Goal: Information Seeking & Learning: Learn about a topic

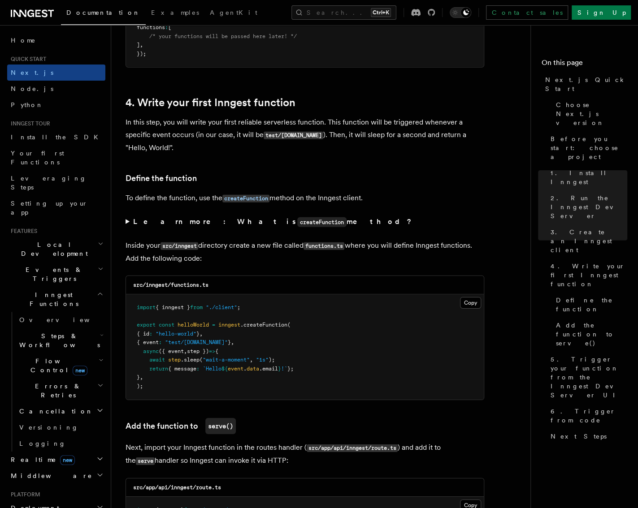
scroll to position [1389, 0]
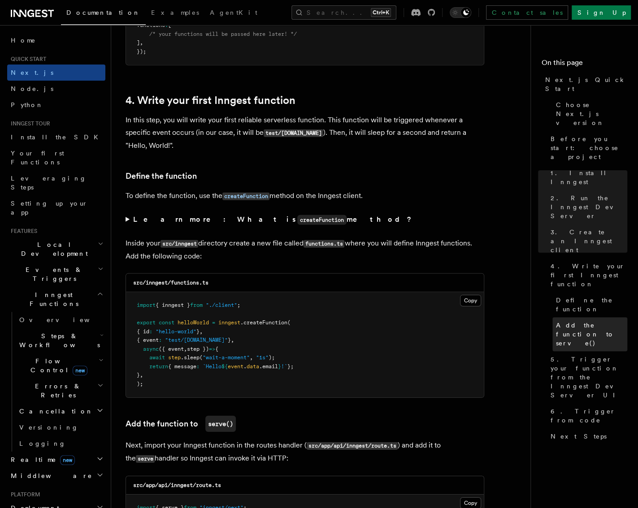
click at [569, 321] on span "Add the function to serve()" at bounding box center [591, 334] width 71 height 27
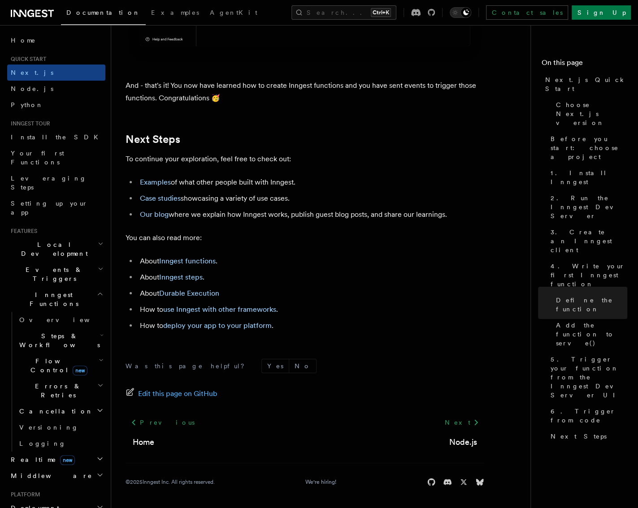
scroll to position [5529, 0]
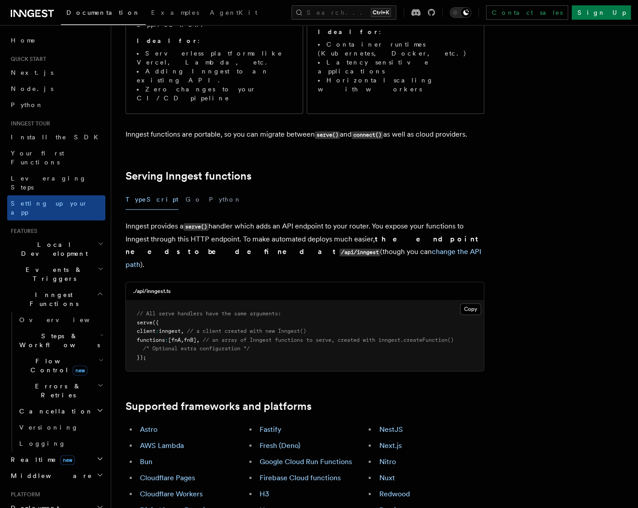
scroll to position [269, 0]
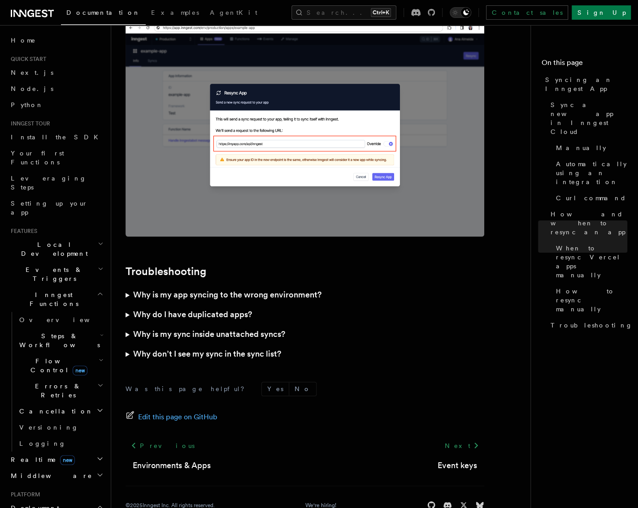
scroll to position [2468, 0]
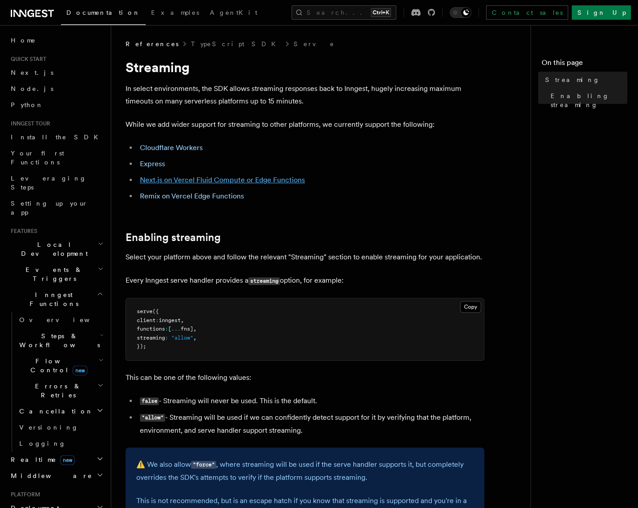
click at [279, 182] on link "Next.js on Vercel Fluid Compute or Edge Functions" at bounding box center [222, 180] width 165 height 9
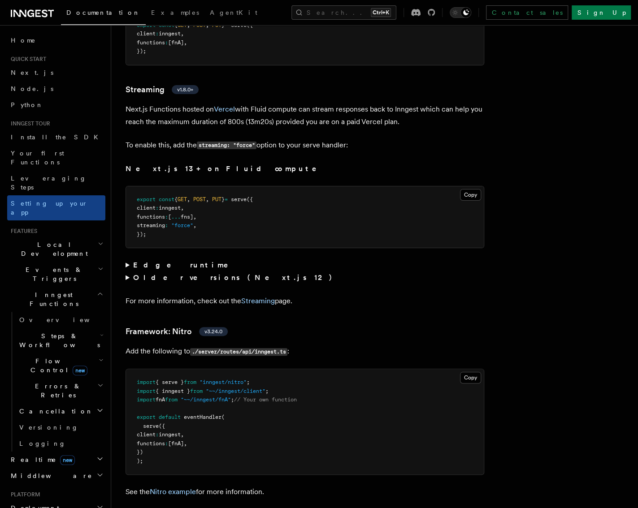
scroll to position [5661, 0]
click at [137, 259] on summary "Edge runtime" at bounding box center [304, 265] width 359 height 13
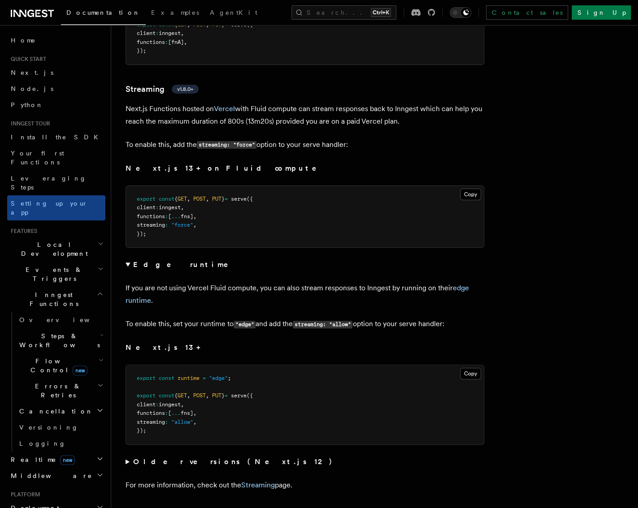
click at [151, 260] on strong "Edge runtime" at bounding box center [187, 264] width 108 height 9
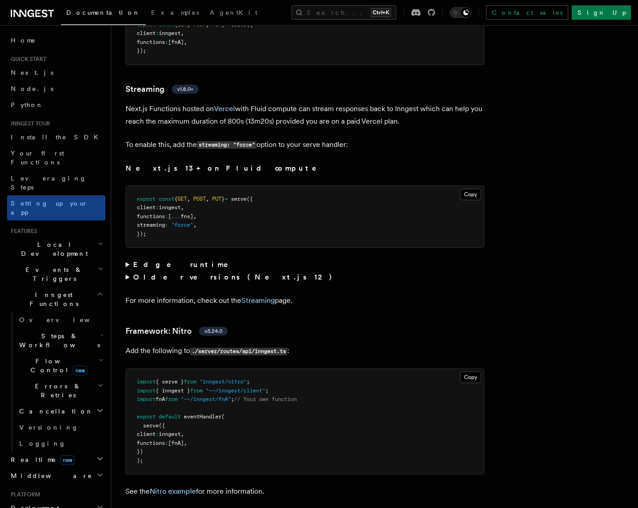
click at [156, 273] on strong "Older versions (Next.js 12)" at bounding box center [234, 277] width 203 height 9
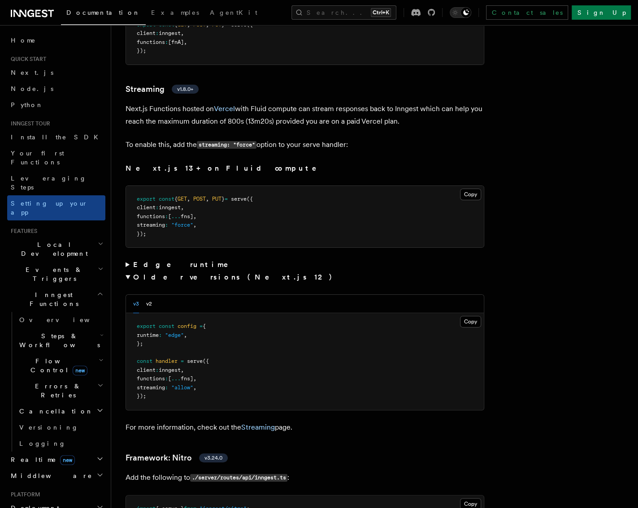
click at [158, 273] on strong "Older versions (Next.js 12)" at bounding box center [234, 277] width 203 height 9
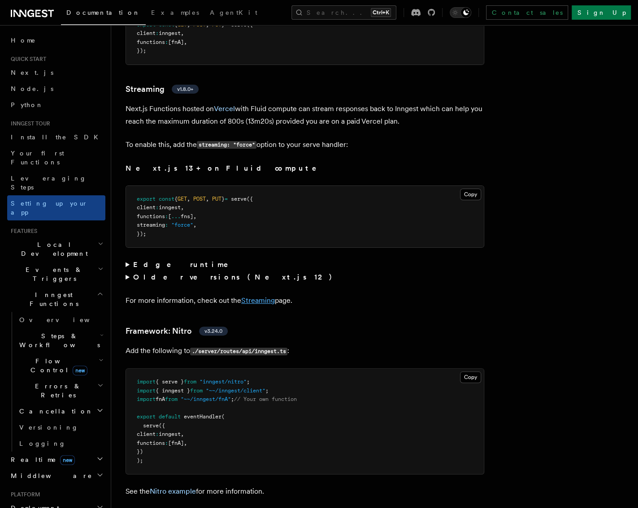
click at [263, 296] on link "Streaming" at bounding box center [258, 300] width 34 height 9
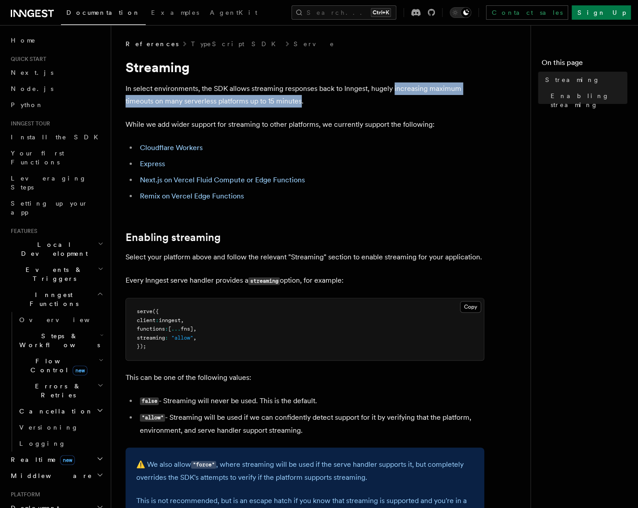
drag, startPoint x: 394, startPoint y: 88, endPoint x: 300, endPoint y: 102, distance: 94.2
click at [300, 102] on p "In select environments, the SDK allows streaming responses back to Inngest, hug…" at bounding box center [304, 94] width 359 height 25
copy p "increasing maximum timeouts on many serverless platforms up to 15 minutes"
click at [481, 91] on p "In select environments, the SDK allows streaming responses back to Inngest, hug…" at bounding box center [304, 94] width 359 height 25
